Goal: Task Accomplishment & Management: Manage account settings

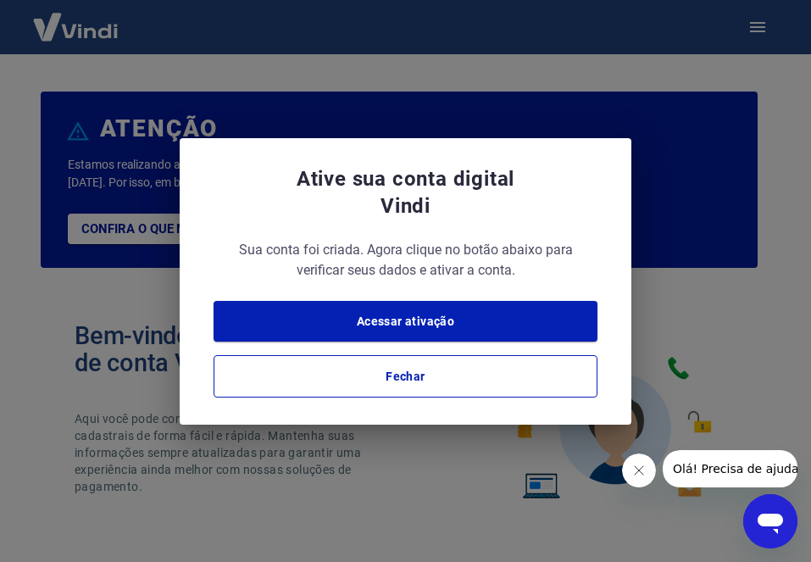
click at [631, 469] on icon "Fechar mensagem da empresa" at bounding box center [638, 470] width 14 height 14
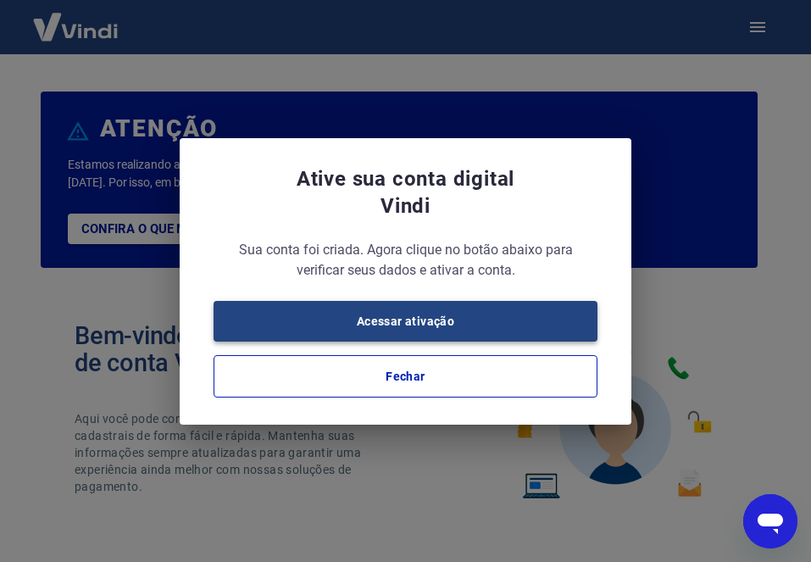
click at [435, 323] on button "Acessar ativação" at bounding box center [405, 321] width 384 height 41
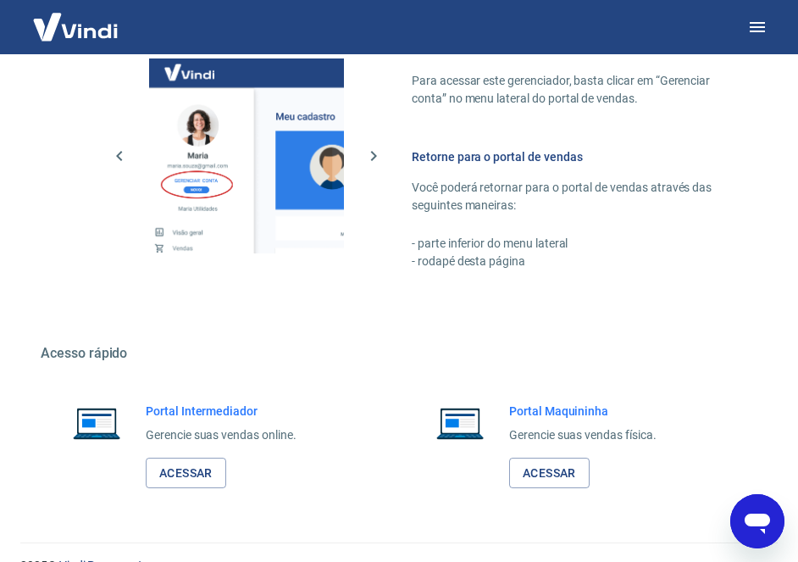
scroll to position [972, 0]
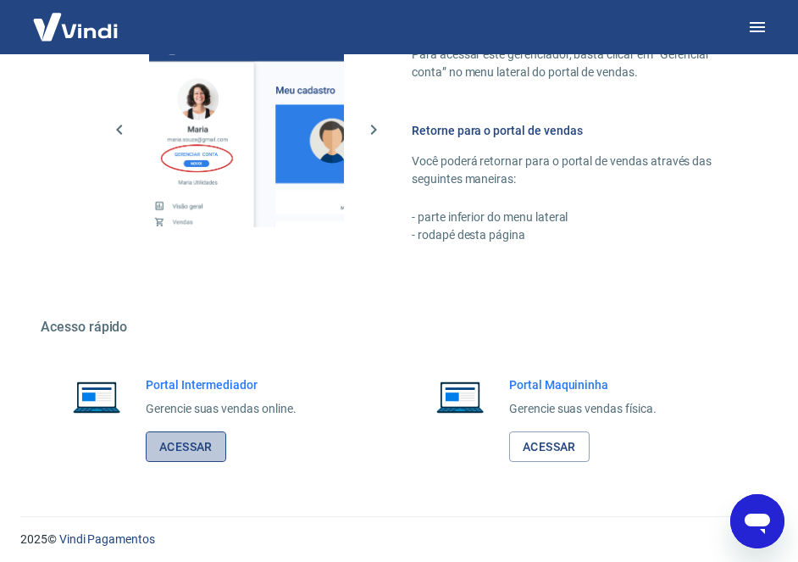
click at [207, 443] on link "Acessar" at bounding box center [186, 446] width 80 height 31
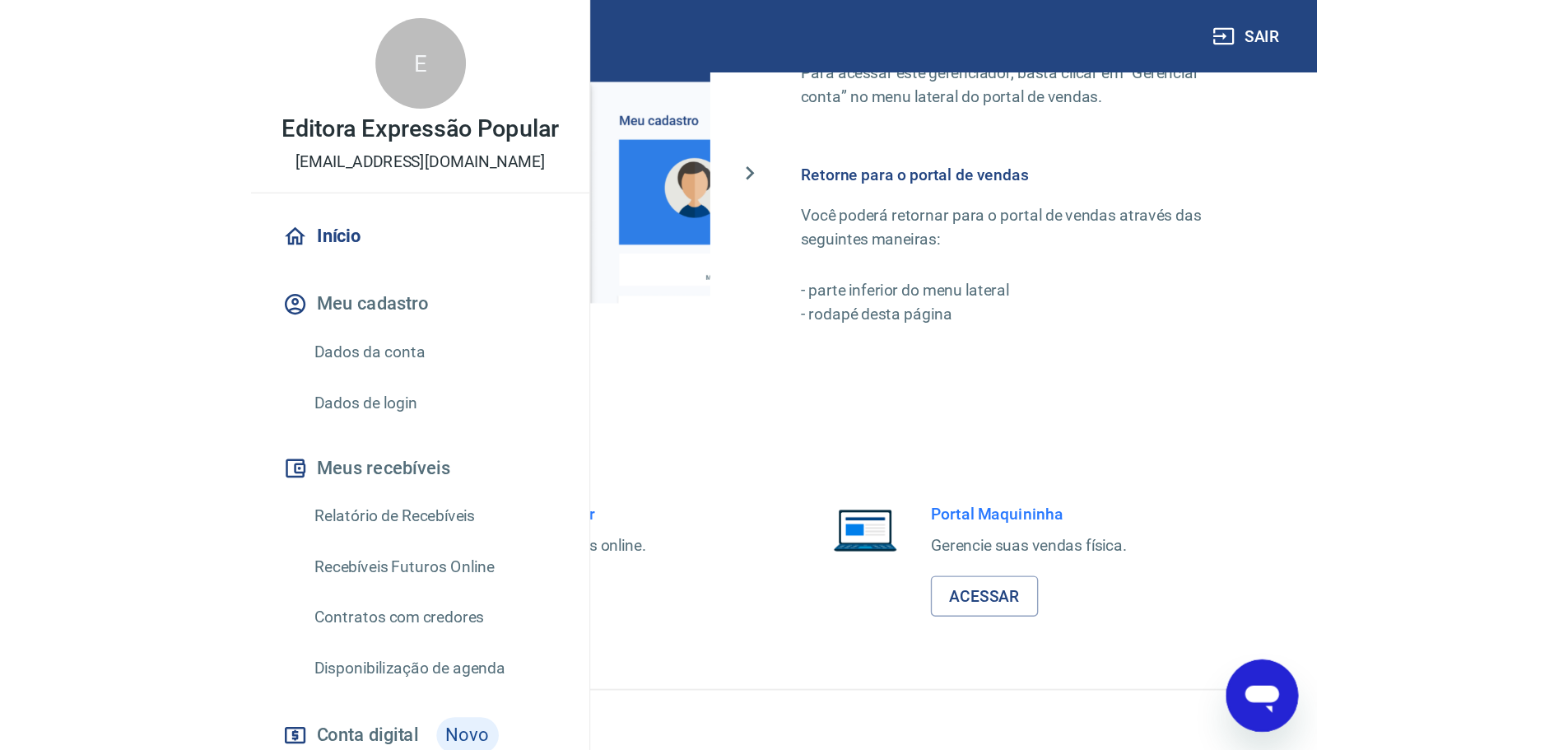
scroll to position [703, 0]
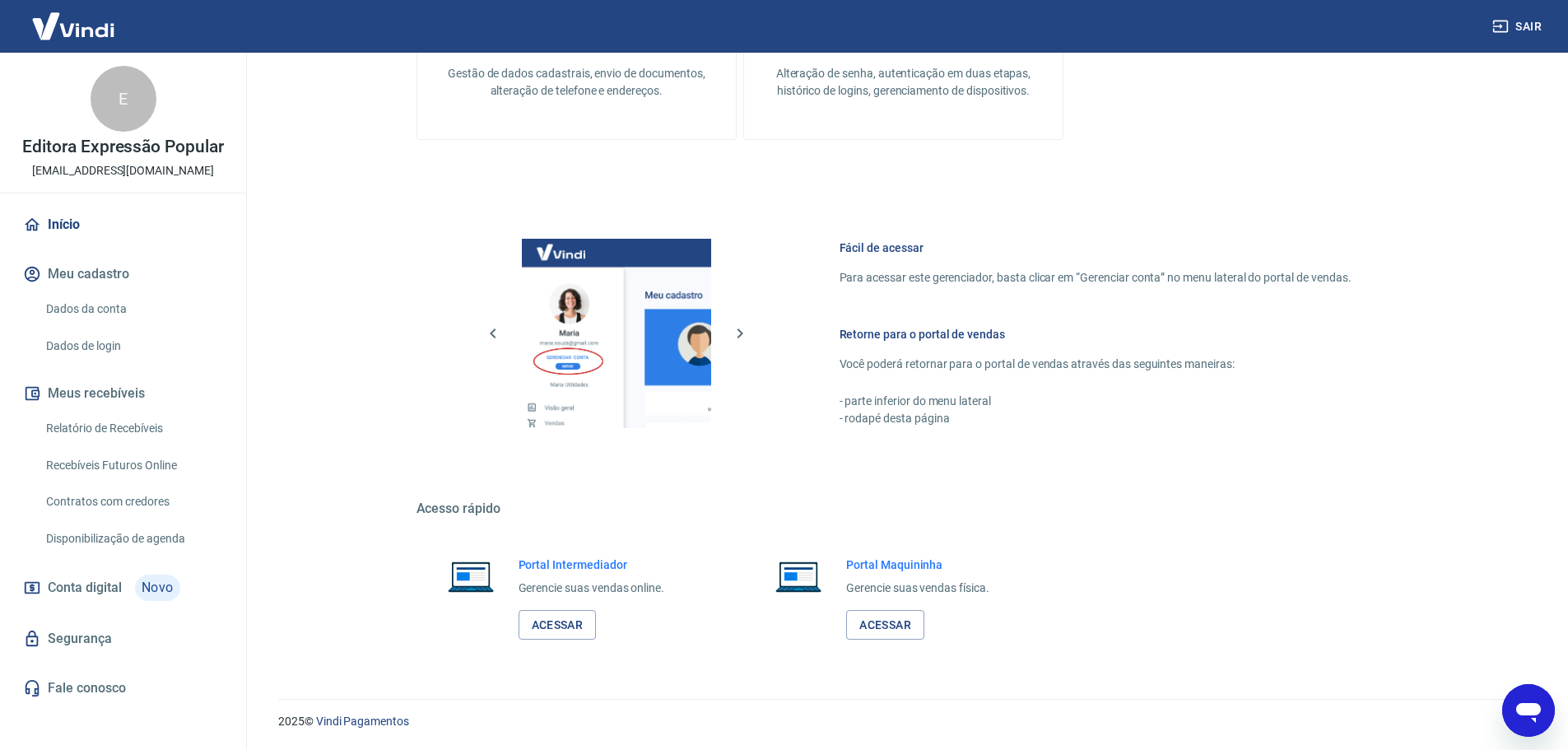
click at [148, 433] on link "Relatório de Recebíveis" at bounding box center [133, 428] width 187 height 34
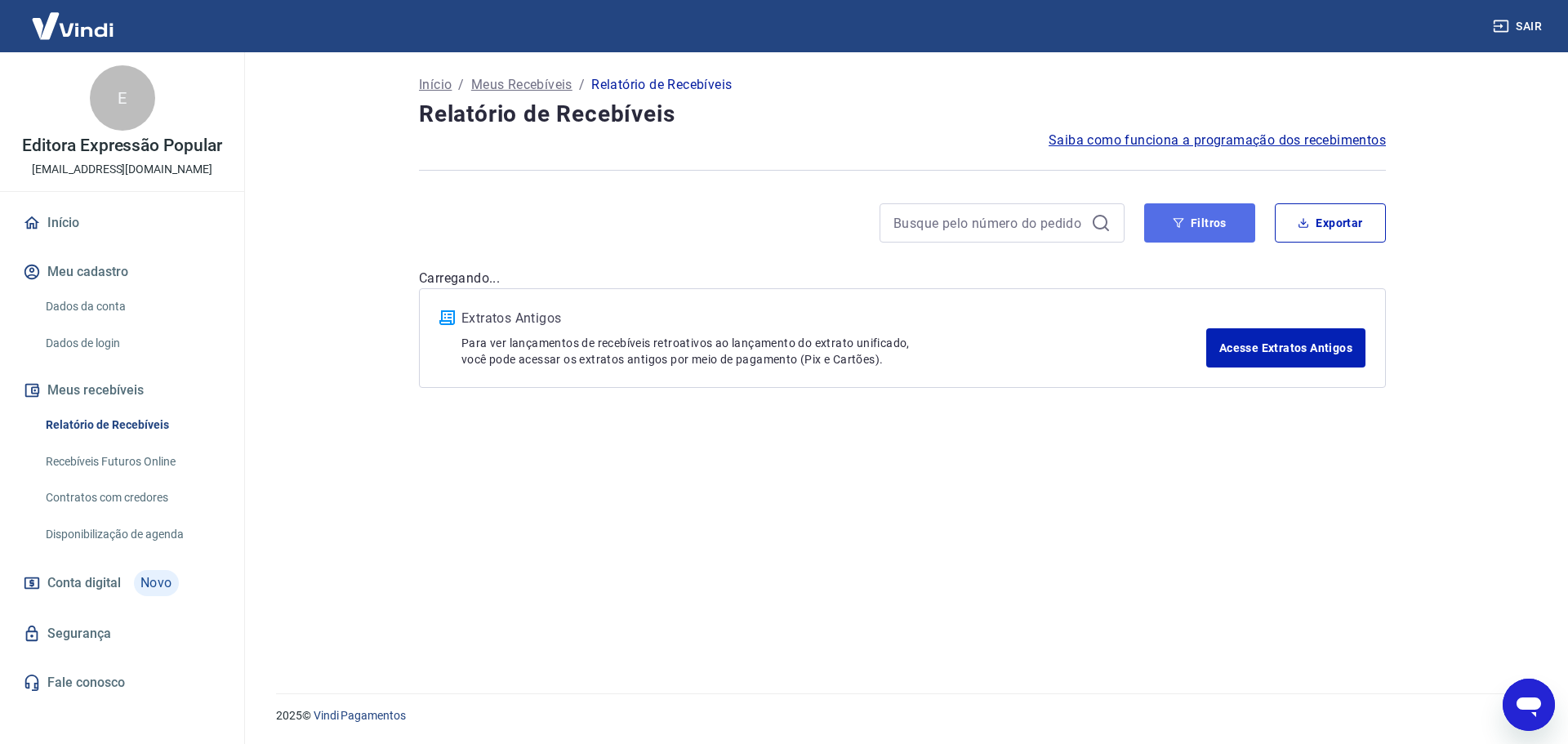
click at [781, 229] on button "Filtros" at bounding box center [1199, 223] width 111 height 40
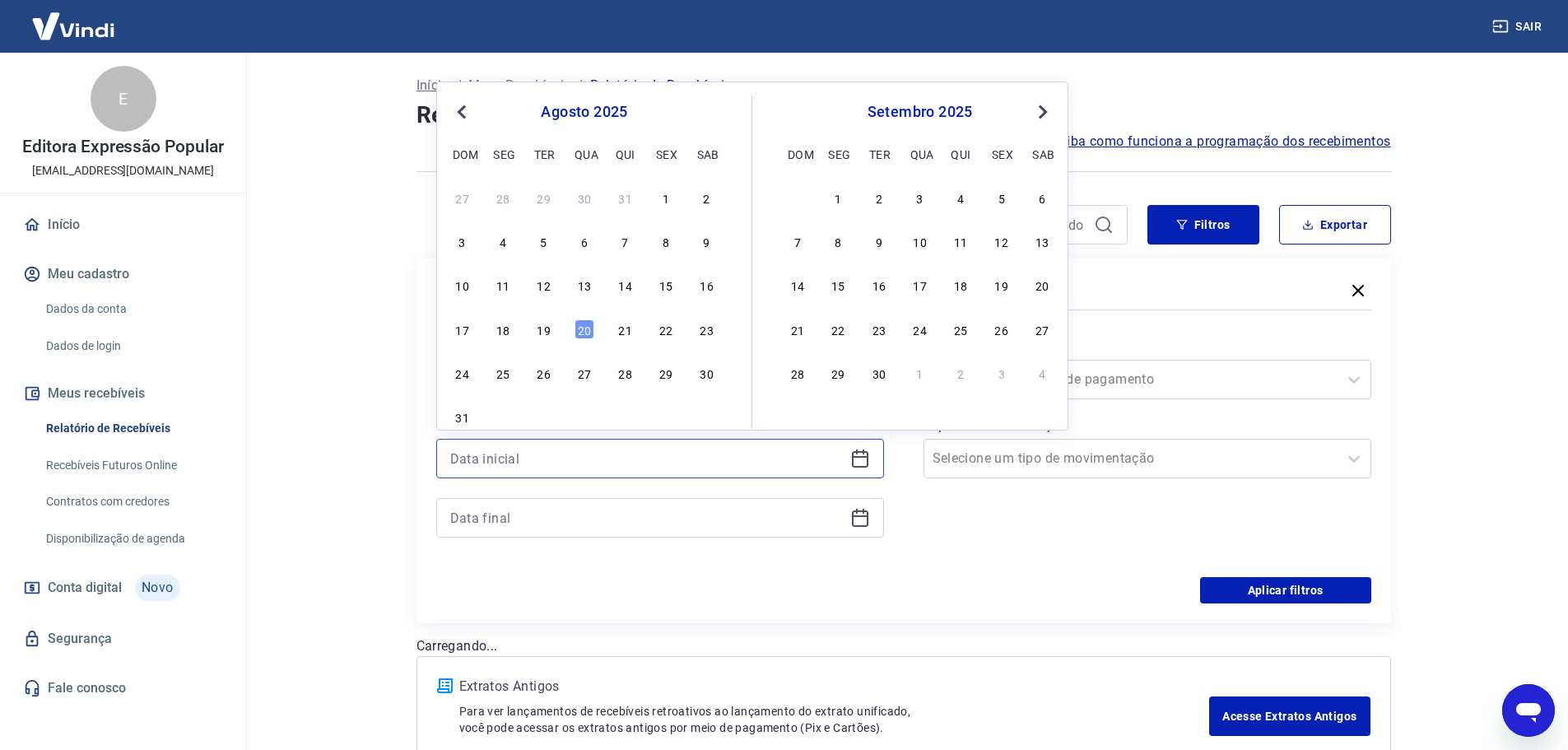
click at [611, 465] on input at bounding box center [646, 458] width 393 height 24
click at [580, 331] on div "20" at bounding box center [584, 329] width 19 height 19
type input "[DATE]"
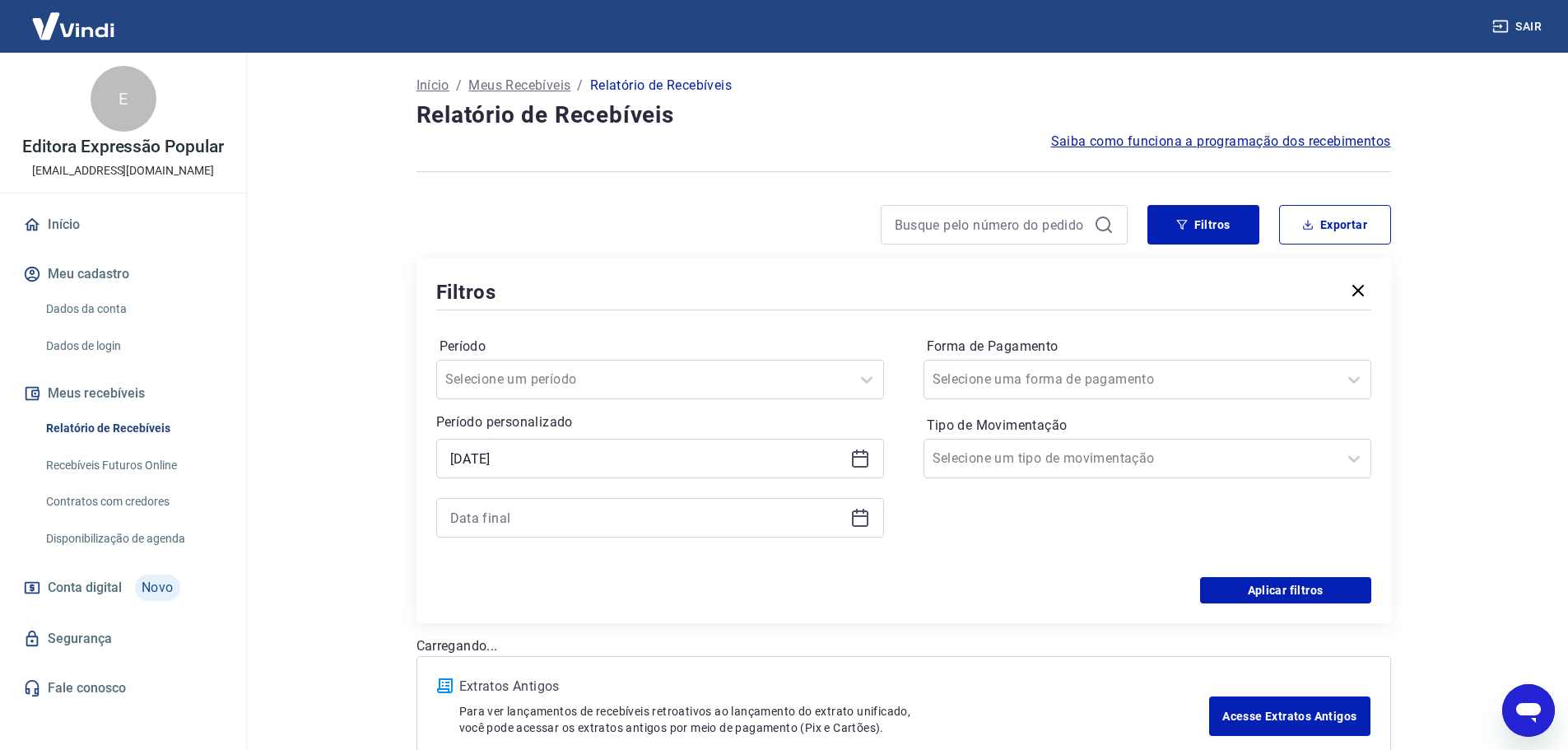
click at [787, 525] on icon at bounding box center [860, 518] width 19 height 19
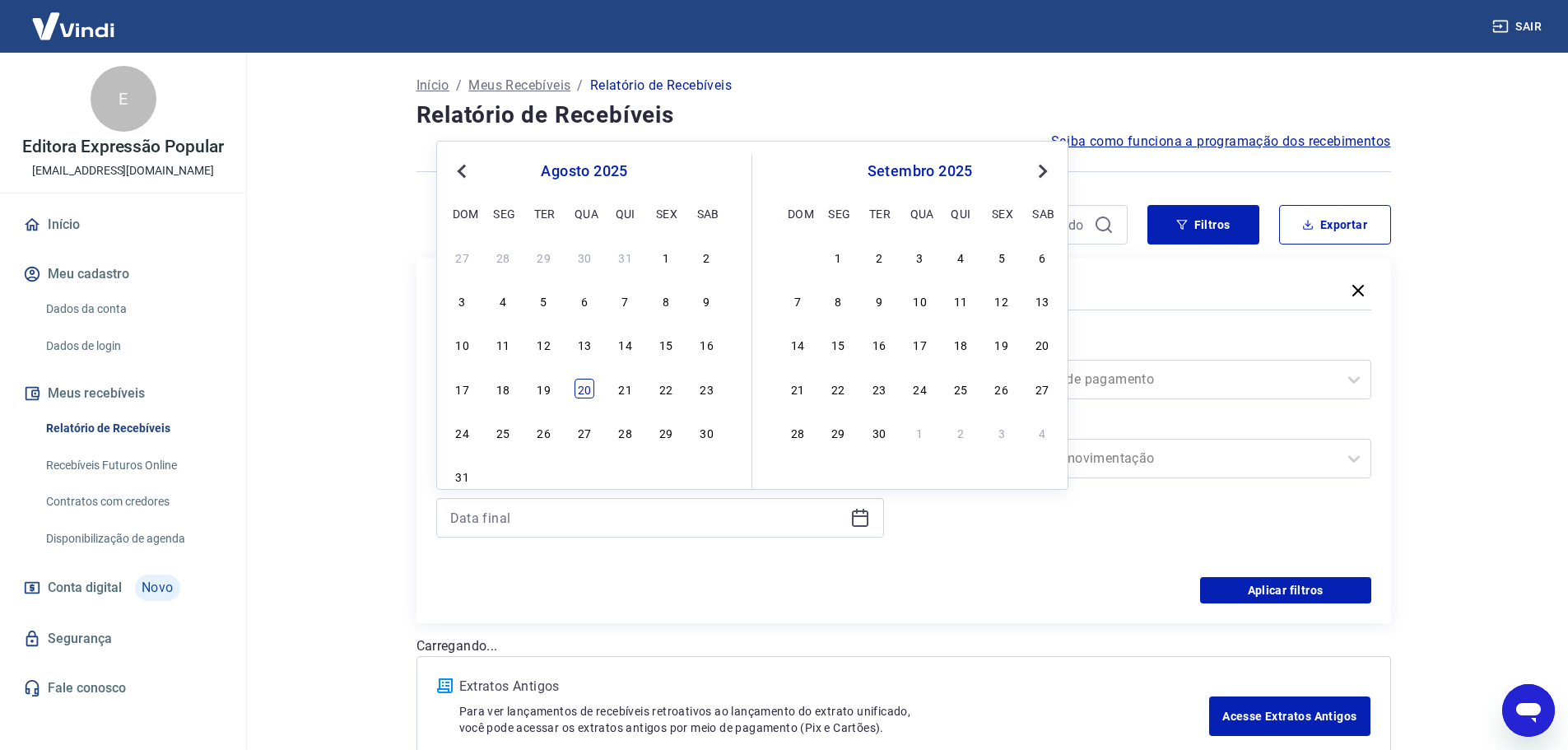
click at [585, 390] on div "20" at bounding box center [584, 389] width 19 height 19
type input "[DATE]"
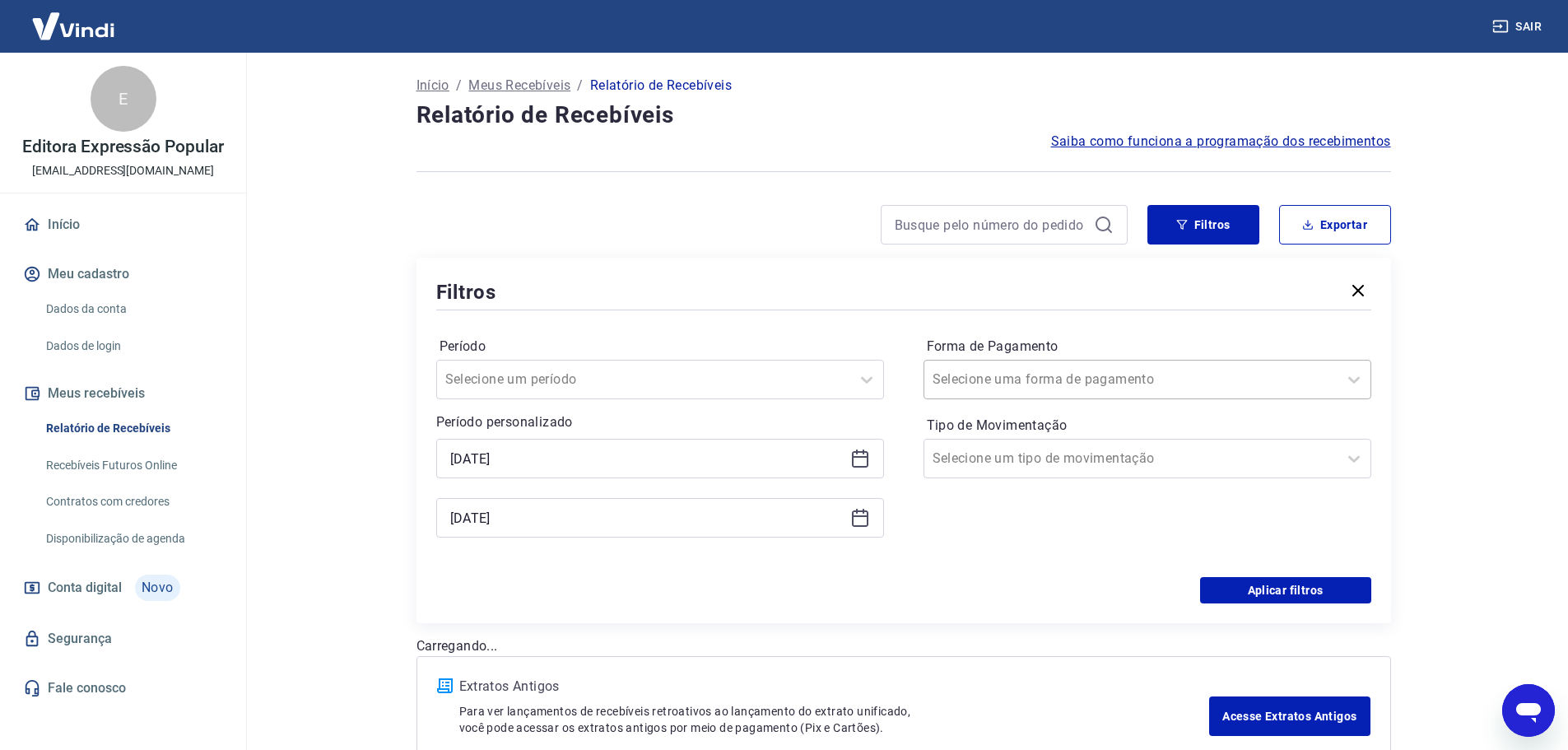
click at [787, 375] on div at bounding box center [1131, 380] width 396 height 23
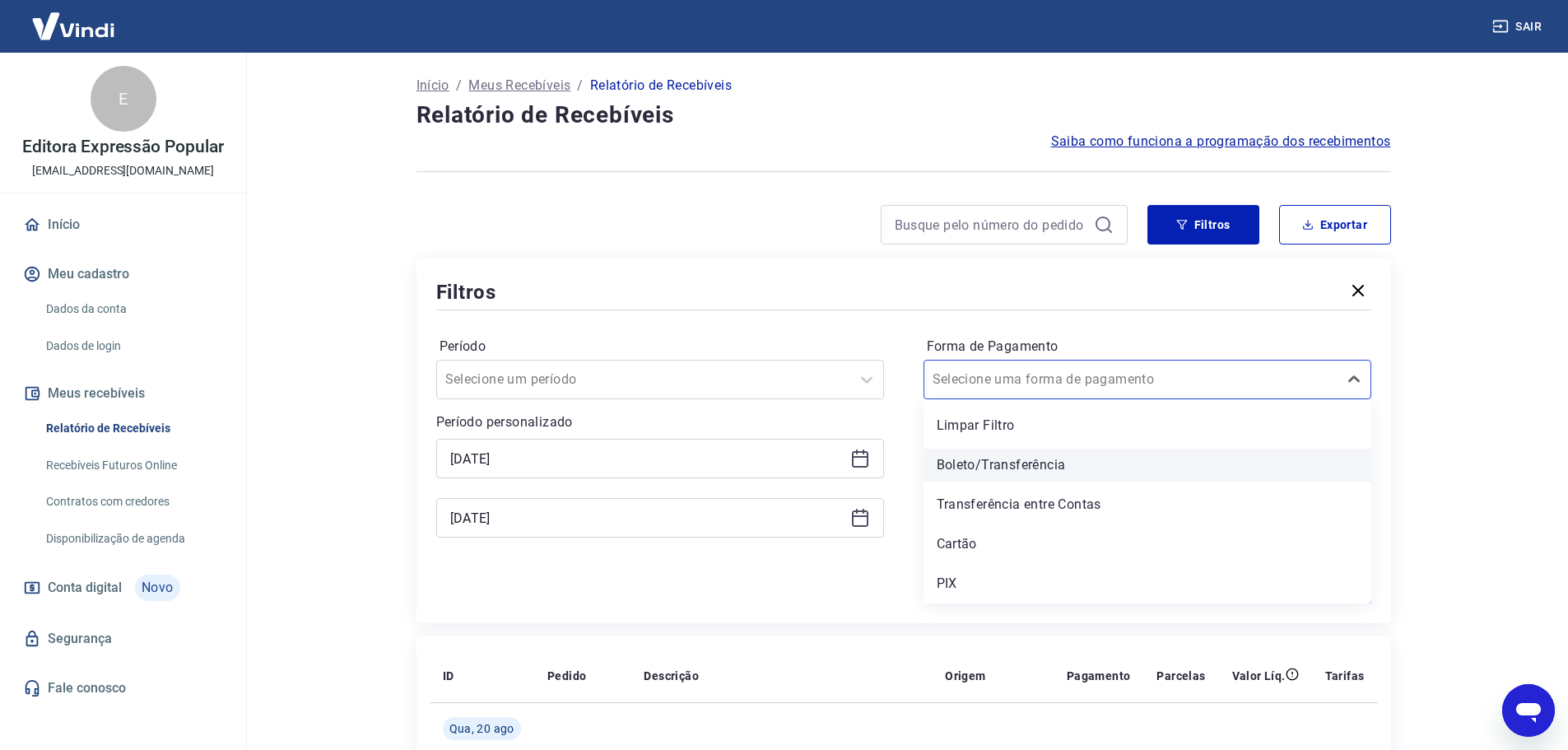
click at [787, 471] on div "Boleto/Transferência" at bounding box center [1147, 465] width 448 height 33
click at [787, 461] on input "Tipo de Movimentação" at bounding box center [1015, 459] width 166 height 19
drag, startPoint x: 974, startPoint y: 547, endPoint x: 1400, endPoint y: 598, distance: 429.0
click at [787, 545] on div "Entrada" at bounding box center [1147, 544] width 448 height 33
click at [787, 545] on div "Período Selecione um período Período personalizado Selected date: quarta-feira,…" at bounding box center [903, 445] width 935 height 263
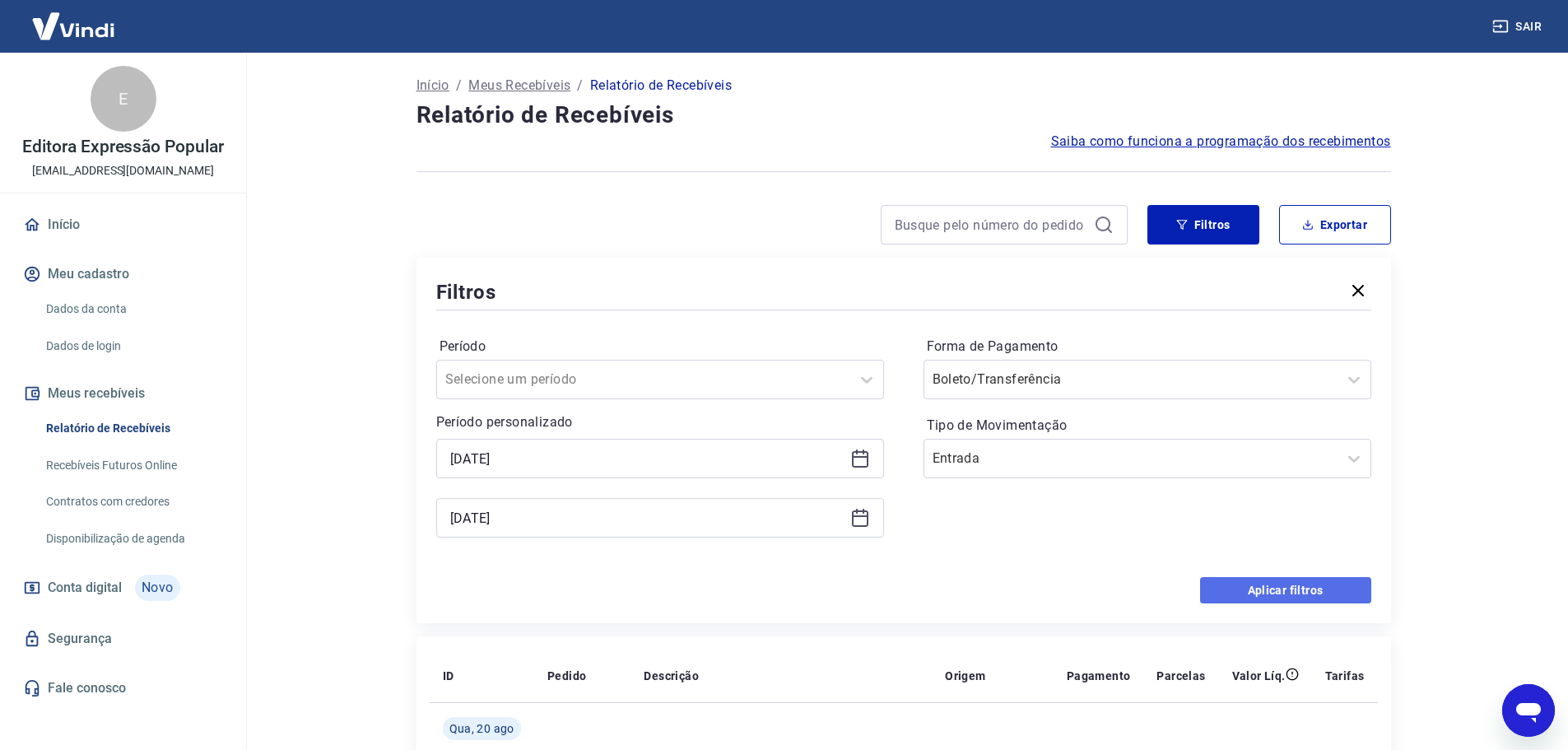
click at [787, 545] on button "Aplicar filtros" at bounding box center [1285, 590] width 171 height 26
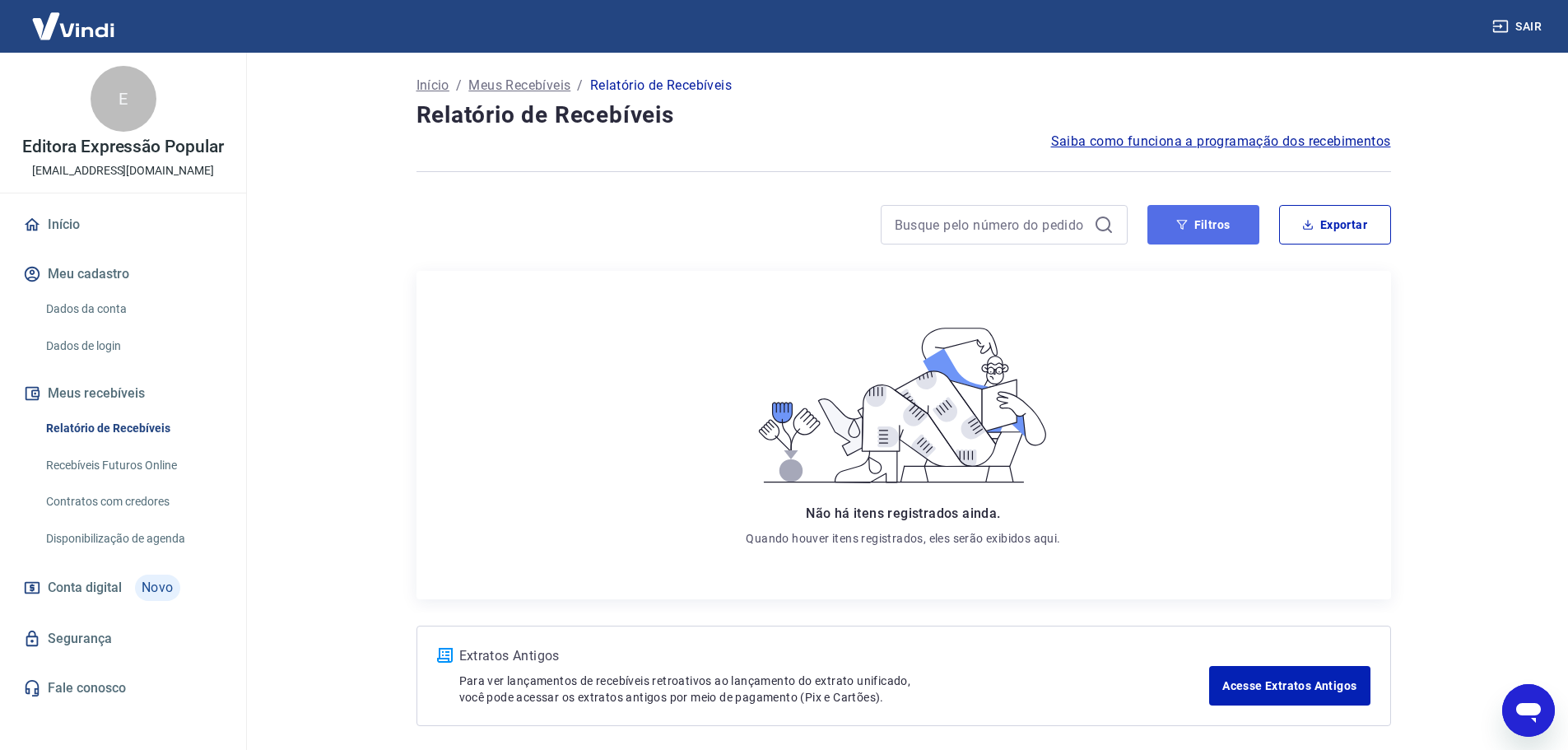
click at [787, 228] on button "Filtros" at bounding box center [1203, 224] width 112 height 40
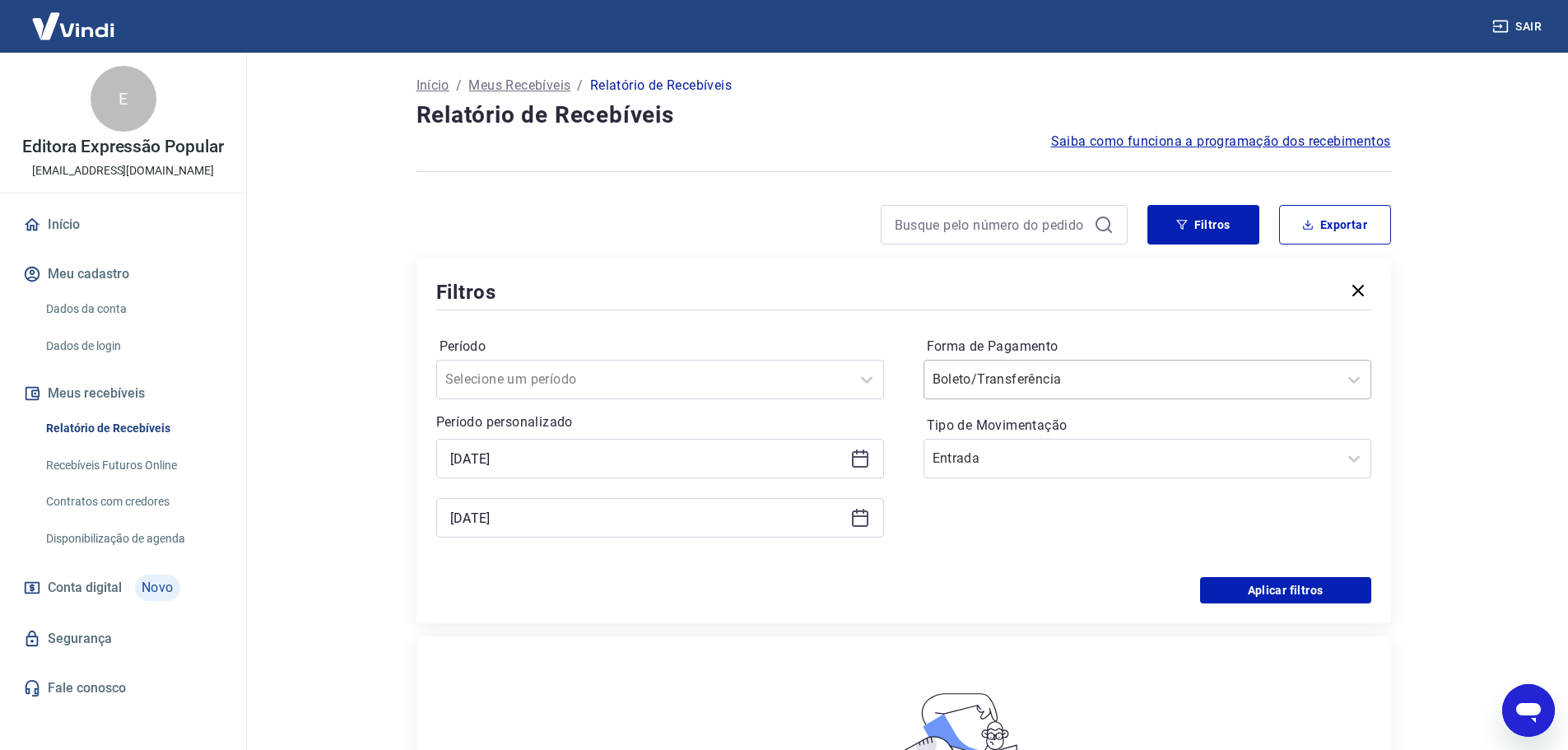
click at [787, 380] on div at bounding box center [1131, 380] width 396 height 23
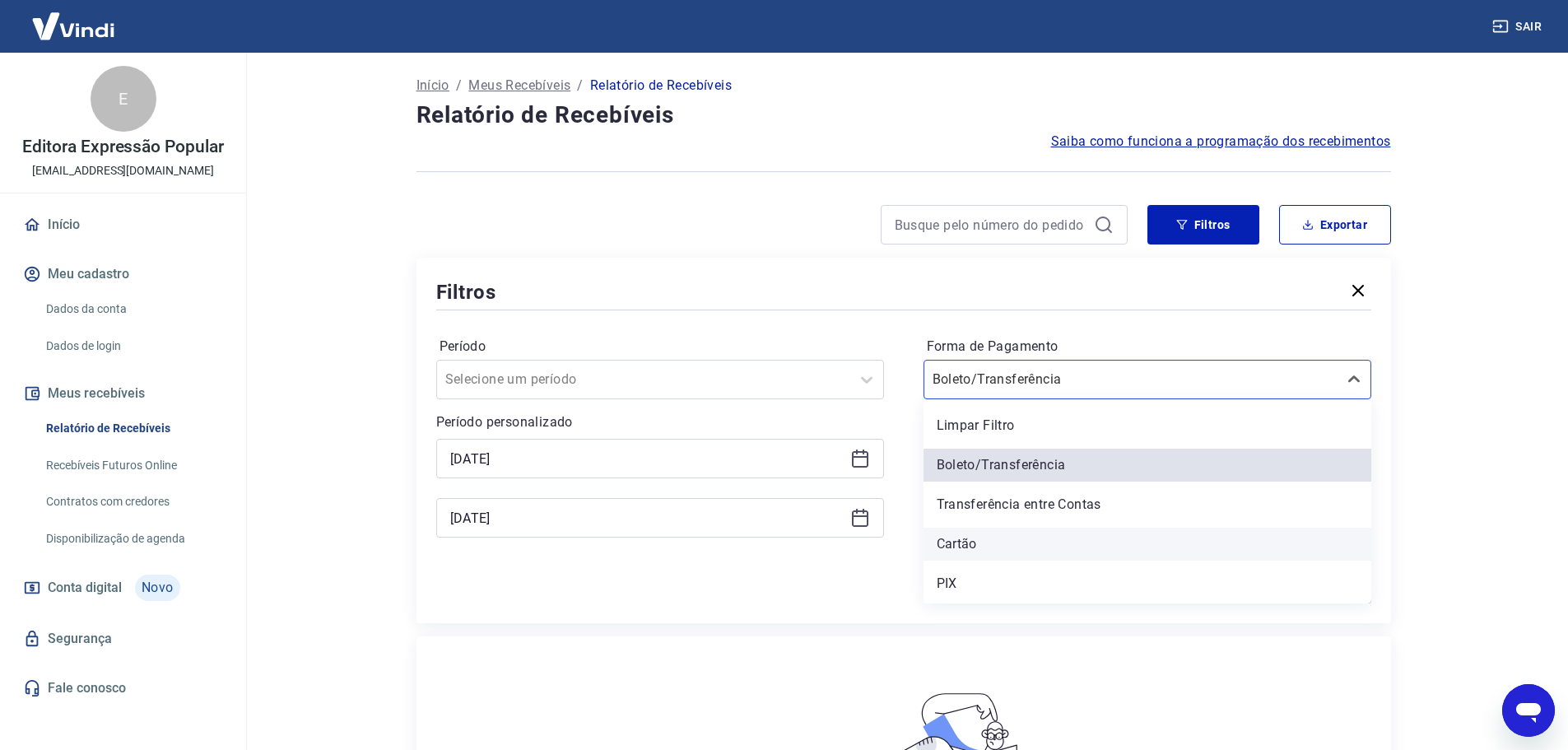
click at [787, 545] on div "Cartão" at bounding box center [1147, 544] width 448 height 33
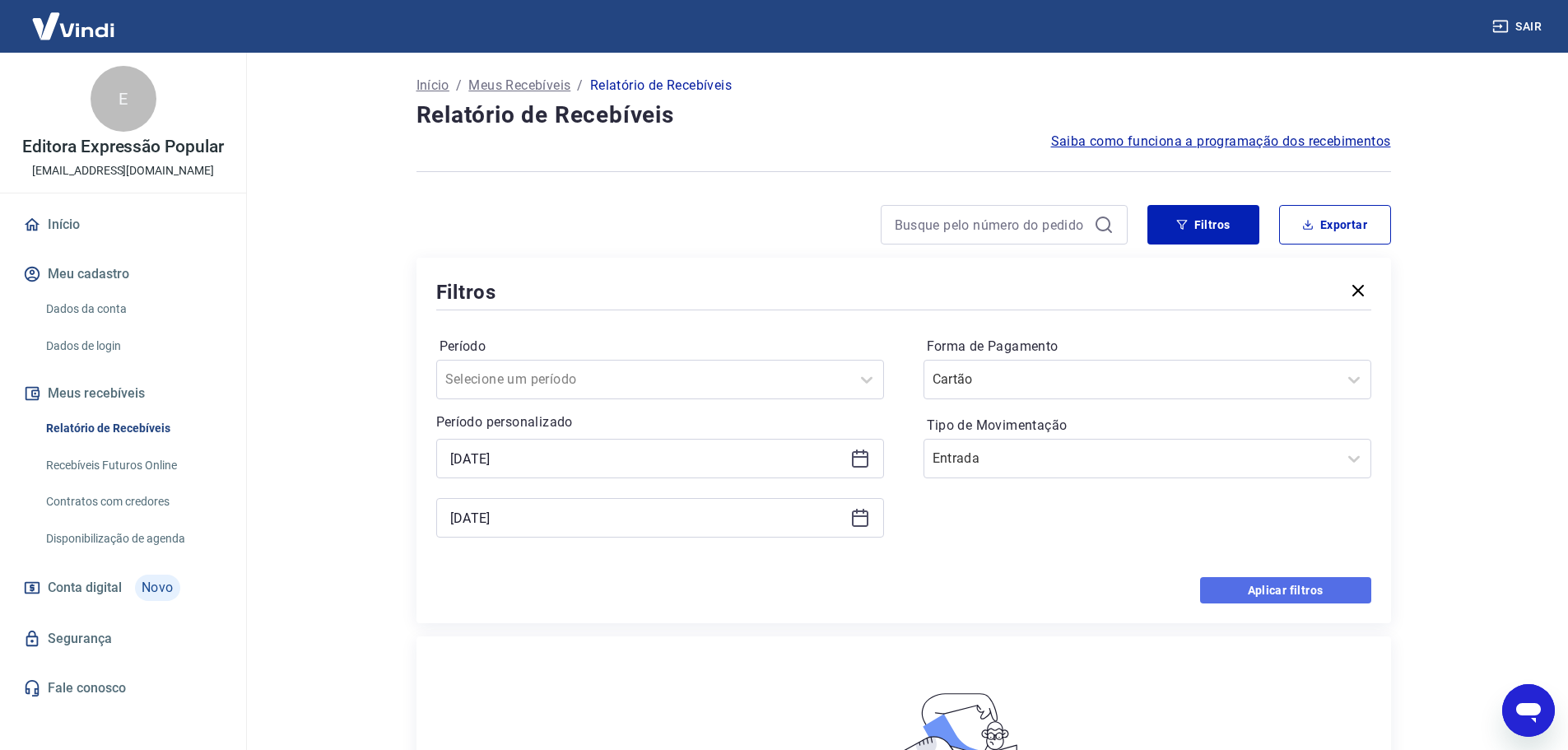
click at [787, 545] on button "Aplicar filtros" at bounding box center [1285, 590] width 171 height 26
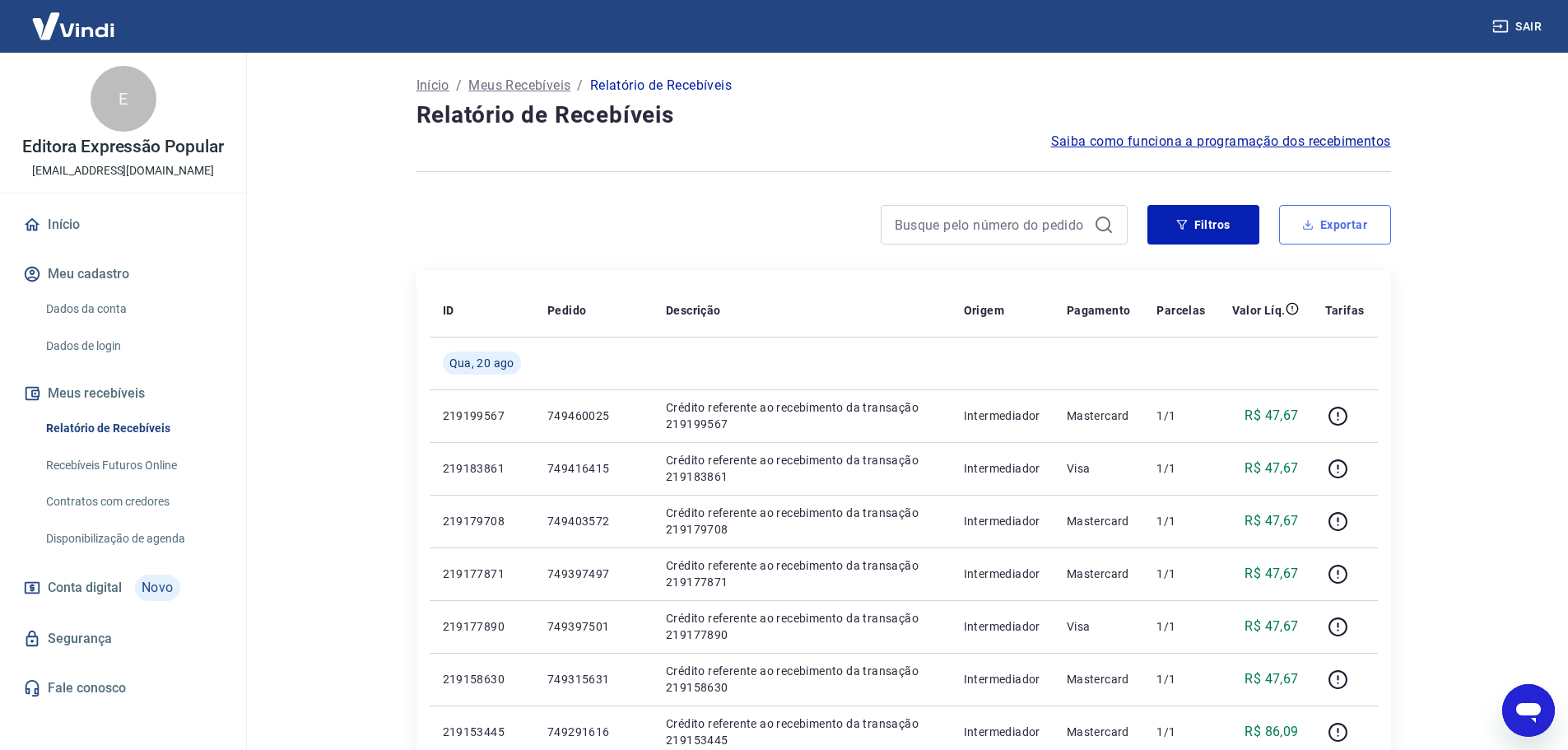
click at [787, 223] on button "Exportar" at bounding box center [1334, 224] width 112 height 40
type input "[DATE]"
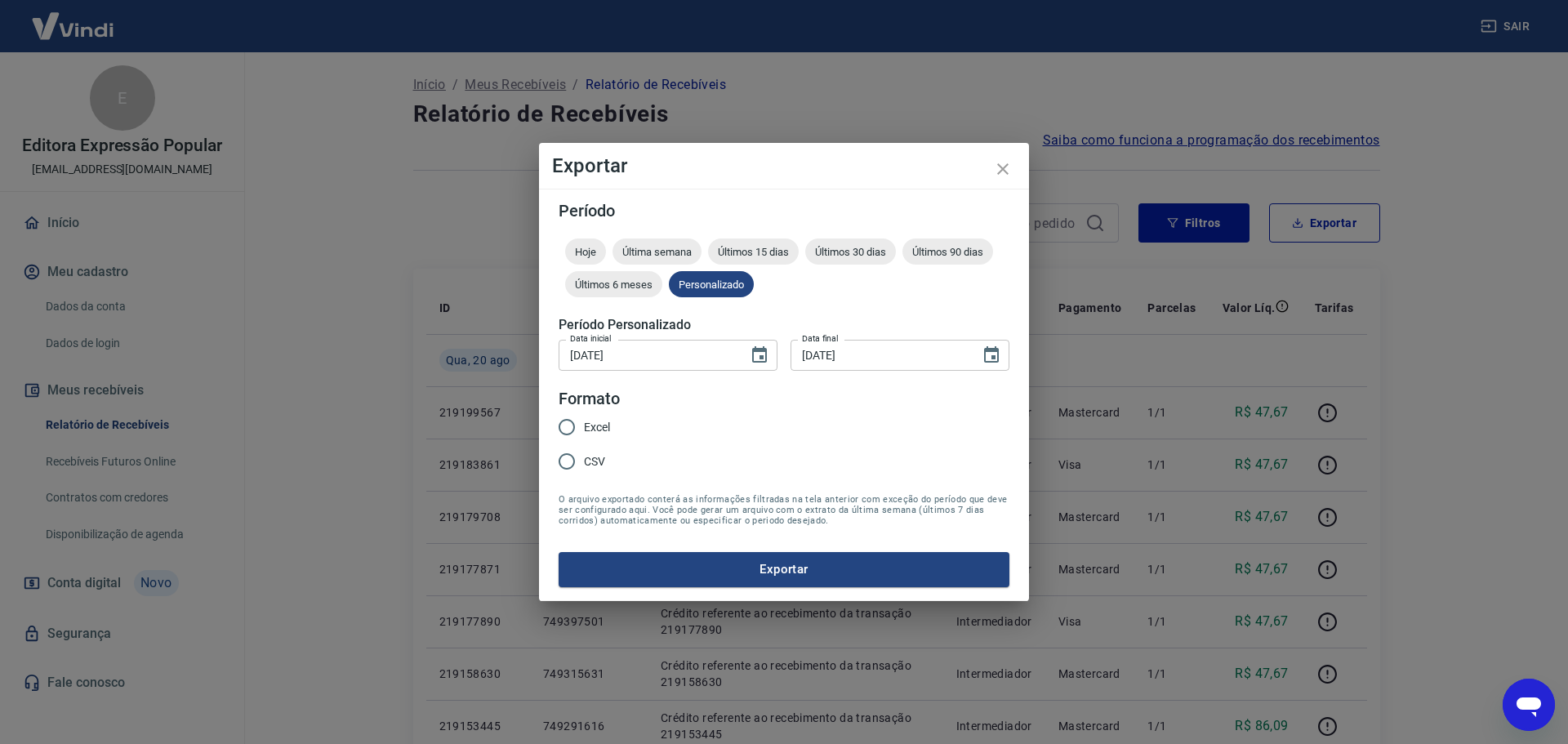
click at [595, 419] on span "Excel" at bounding box center [597, 428] width 26 height 17
click at [584, 419] on input "Excel" at bounding box center [567, 427] width 35 height 35
radio input "true"
click at [781, 541] on button "Exportar" at bounding box center [784, 570] width 451 height 35
